Goal: Entertainment & Leisure: Consume media (video, audio)

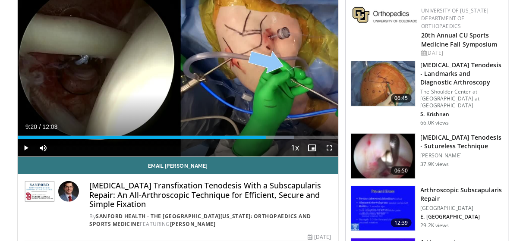
scroll to position [110, 0]
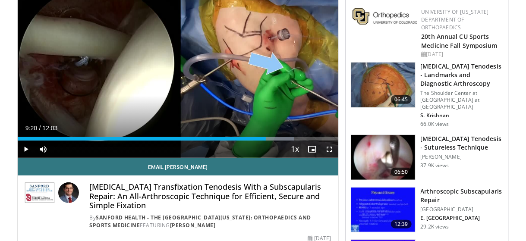
click at [422, 190] on h3 "Arthroscopic Subscapularis Repair" at bounding box center [462, 195] width 83 height 17
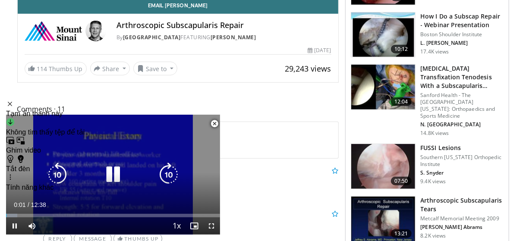
scroll to position [270, 0]
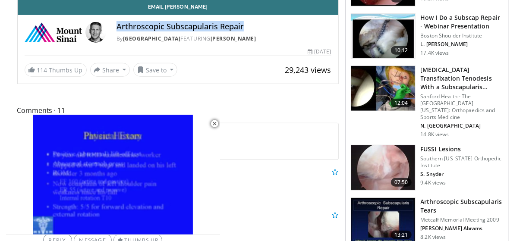
drag, startPoint x: 119, startPoint y: 25, endPoint x: 261, endPoint y: 23, distance: 142.0
click at [261, 23] on h4 "Arthroscopic Subscapularis Repair" at bounding box center [224, 26] width 215 height 9
copy h4 "Arthroscopic Subscapularis Repair"
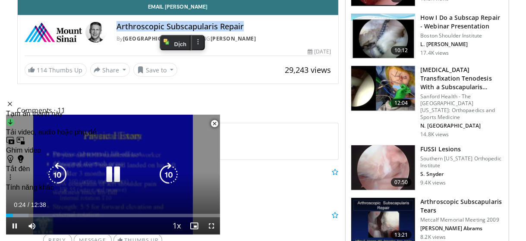
click at [115, 175] on icon "Video Player" at bounding box center [113, 175] width 24 height 24
